Goal: Complete application form

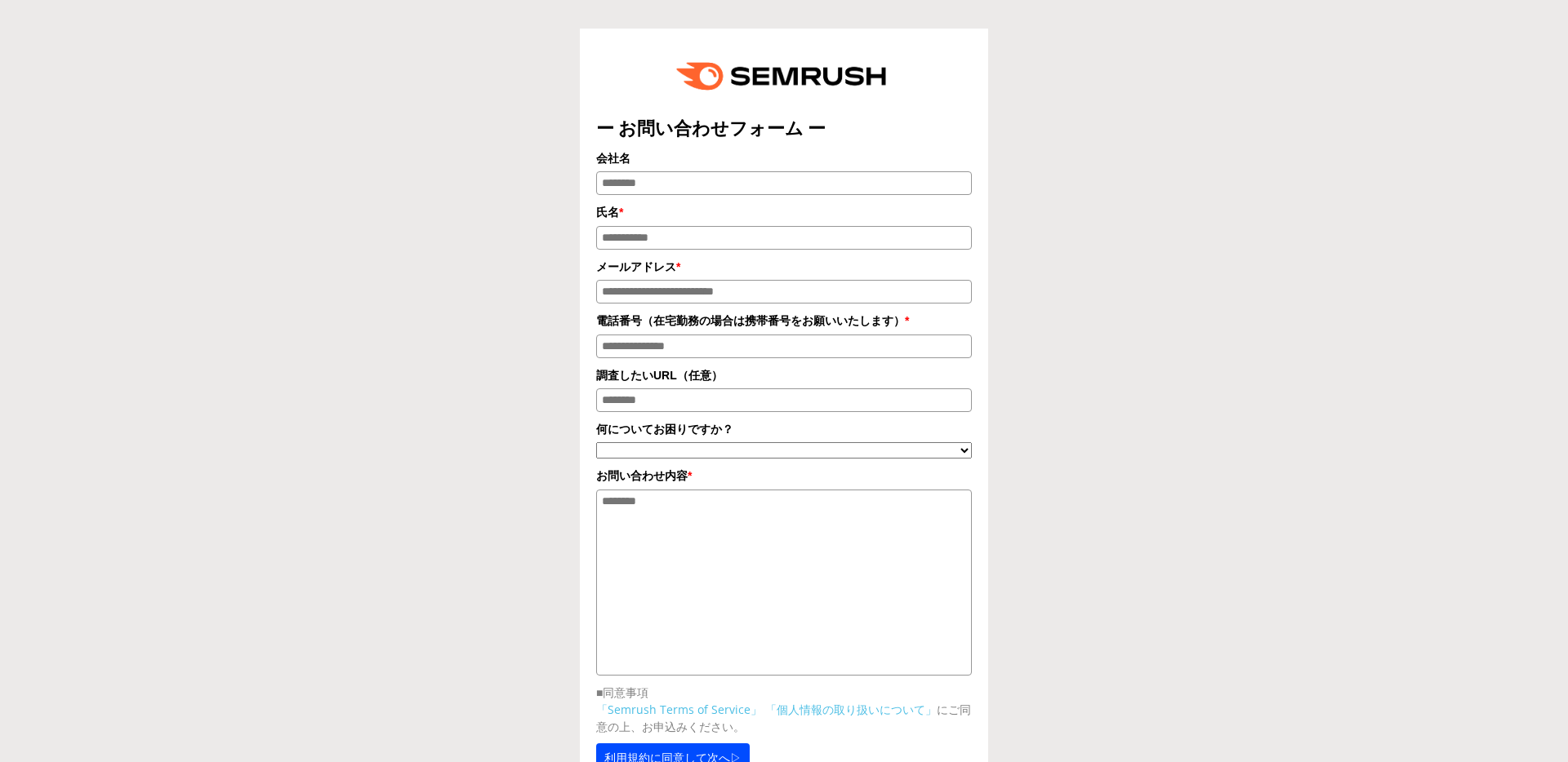
click at [744, 187] on input "会社名" at bounding box center [784, 183] width 376 height 23
click at [702, 247] on input "氏名 *" at bounding box center [784, 237] width 376 height 23
click at [633, 525] on textarea "お問い合わせ内容 *" at bounding box center [784, 583] width 376 height 186
type textarea "****"
